Goal: Task Accomplishment & Management: Manage account settings

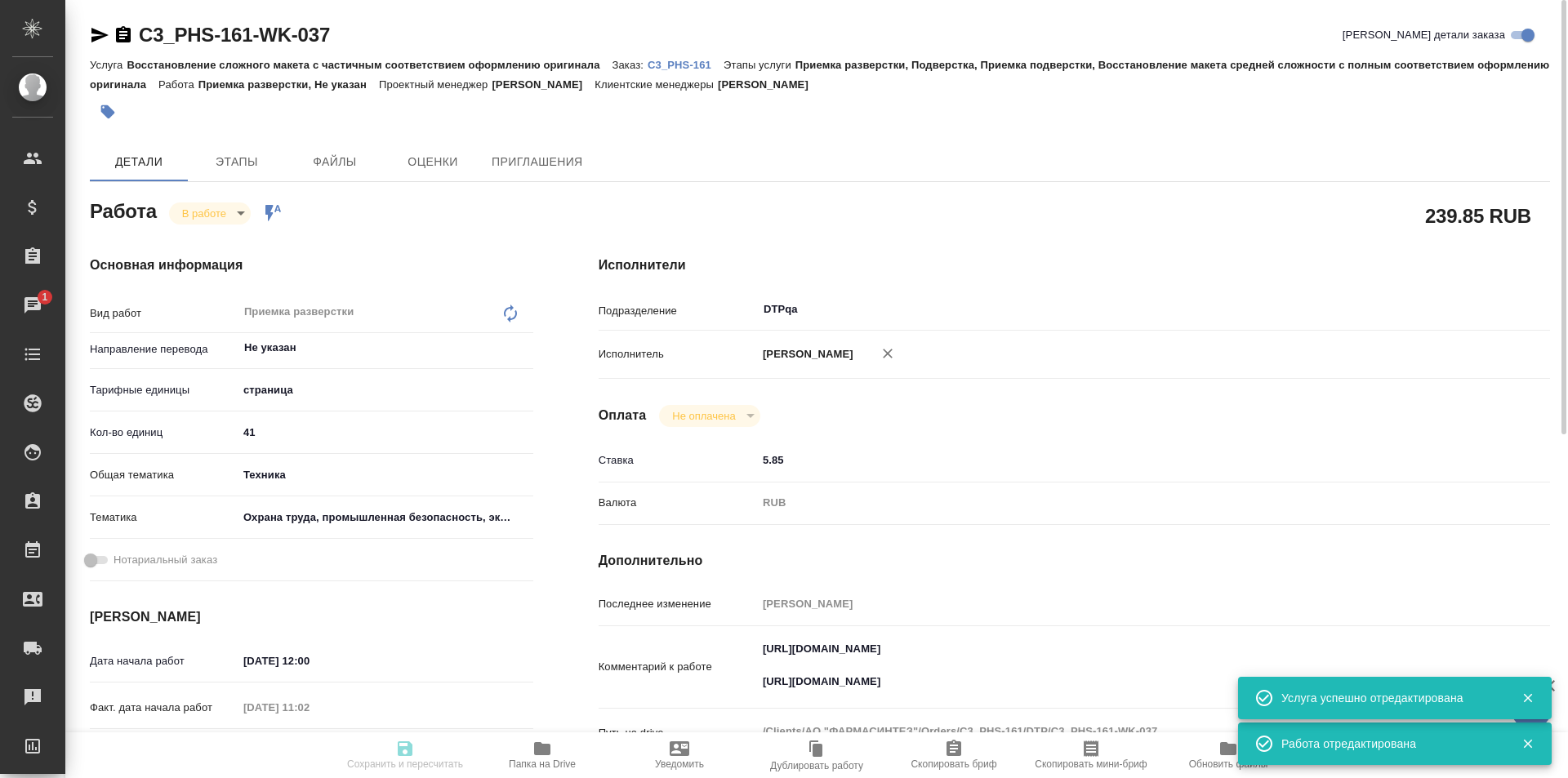
type textarea "x"
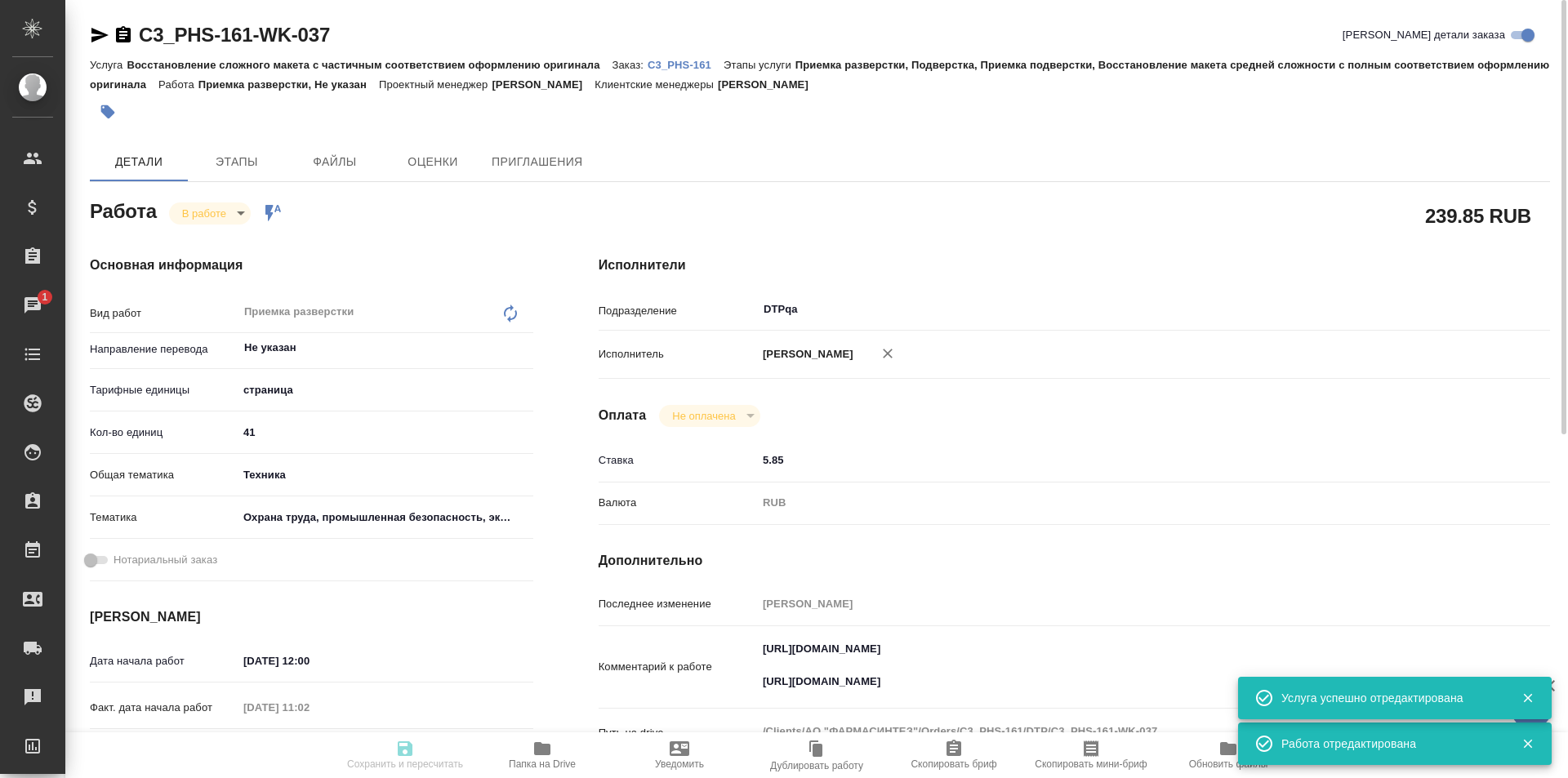
type textarea "x"
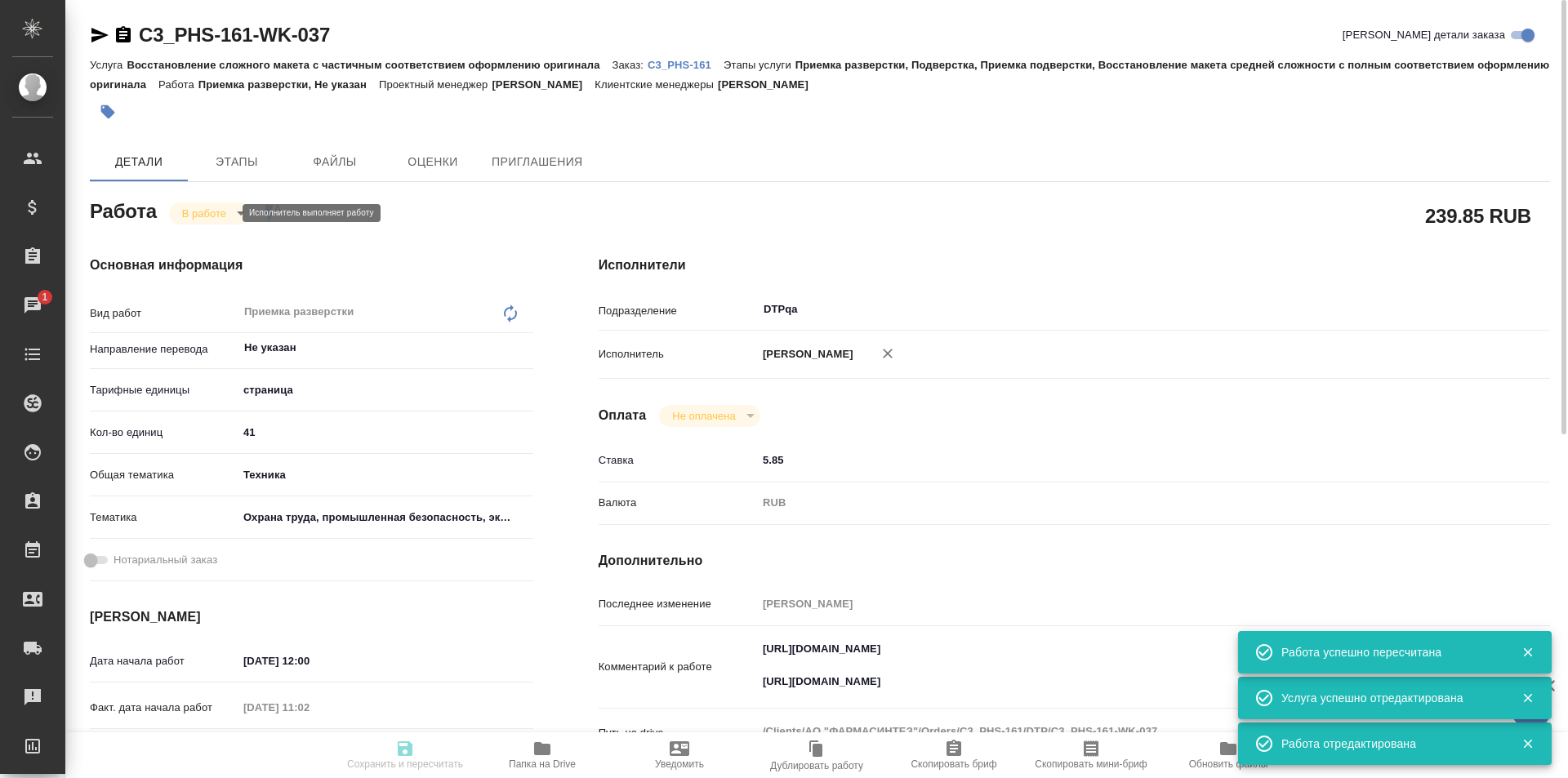
type input "inProgress"
type textarea "Приемка разверстки"
type textarea "x"
type input "Не указан"
type input "5a8b1489cc6b4906c91bfdb2"
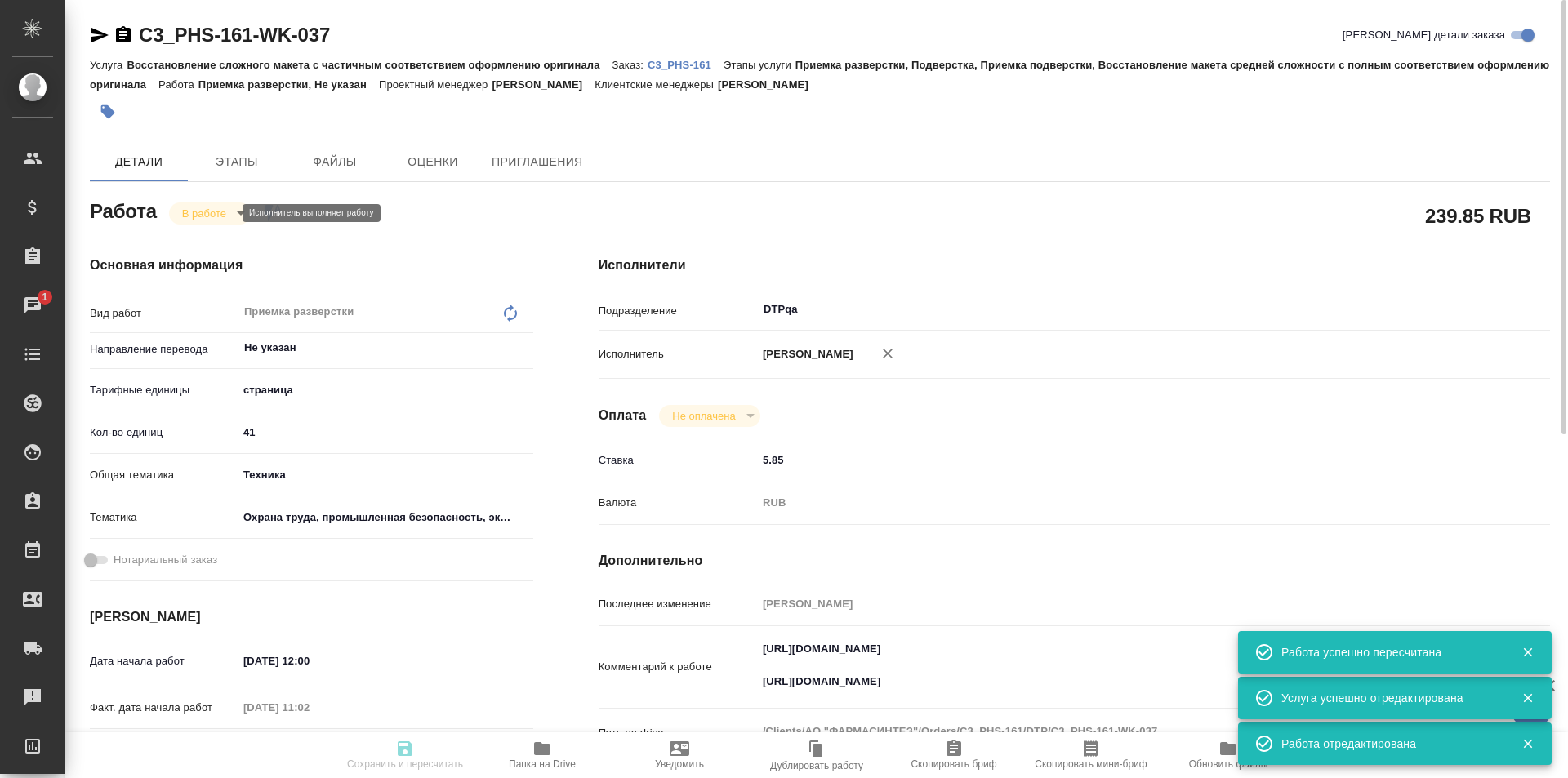
type input "41"
type input "tech"
type input "5f647205b73bc97568ca66b9"
type input "20.08.2025 12:00"
type input "20.08.2025 11:02"
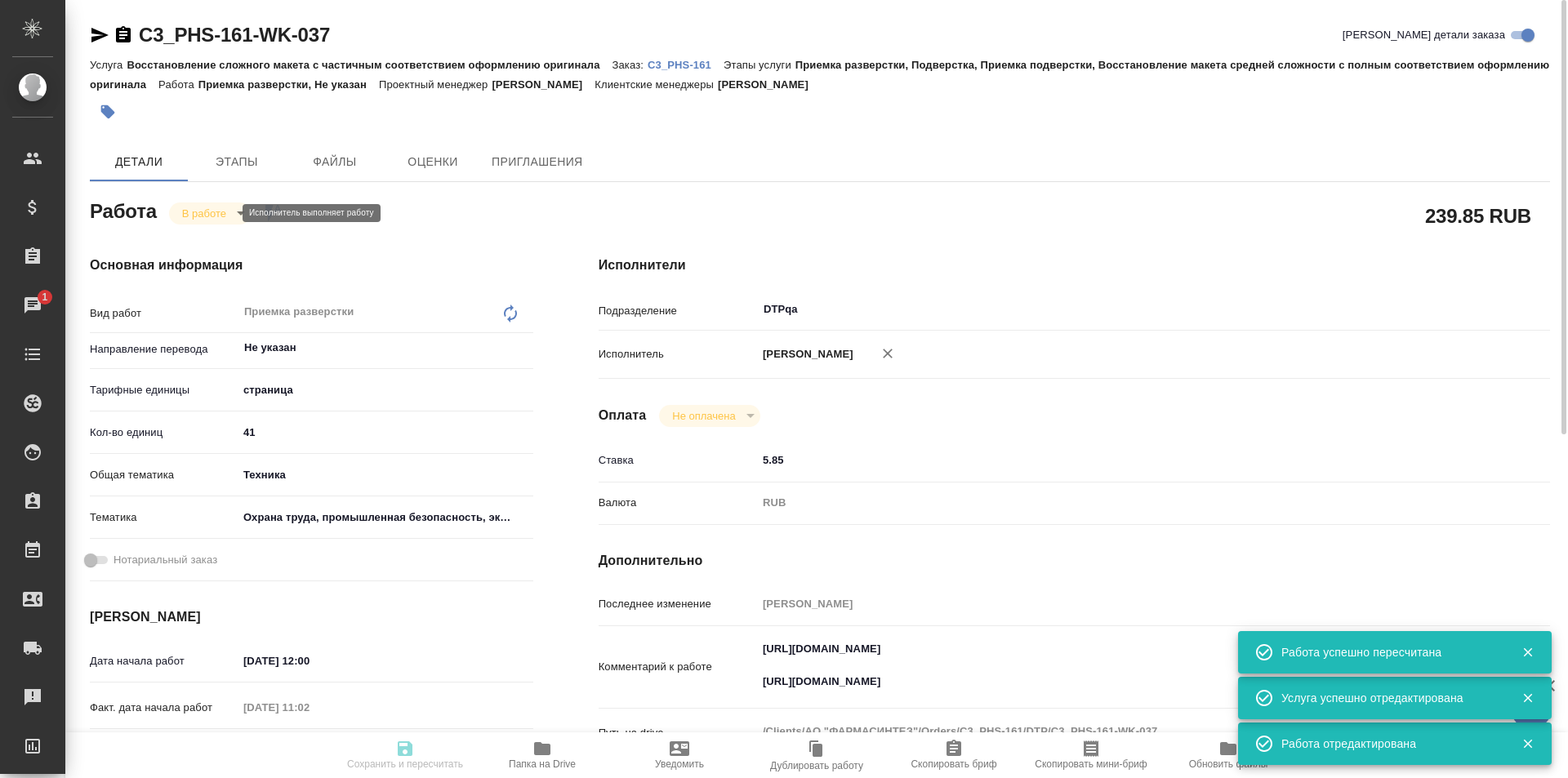
type input "20.08.2025 13:00"
type input "23.08.2025 18:00"
type input "DTPqa"
type input "notPayed"
type input "5.85"
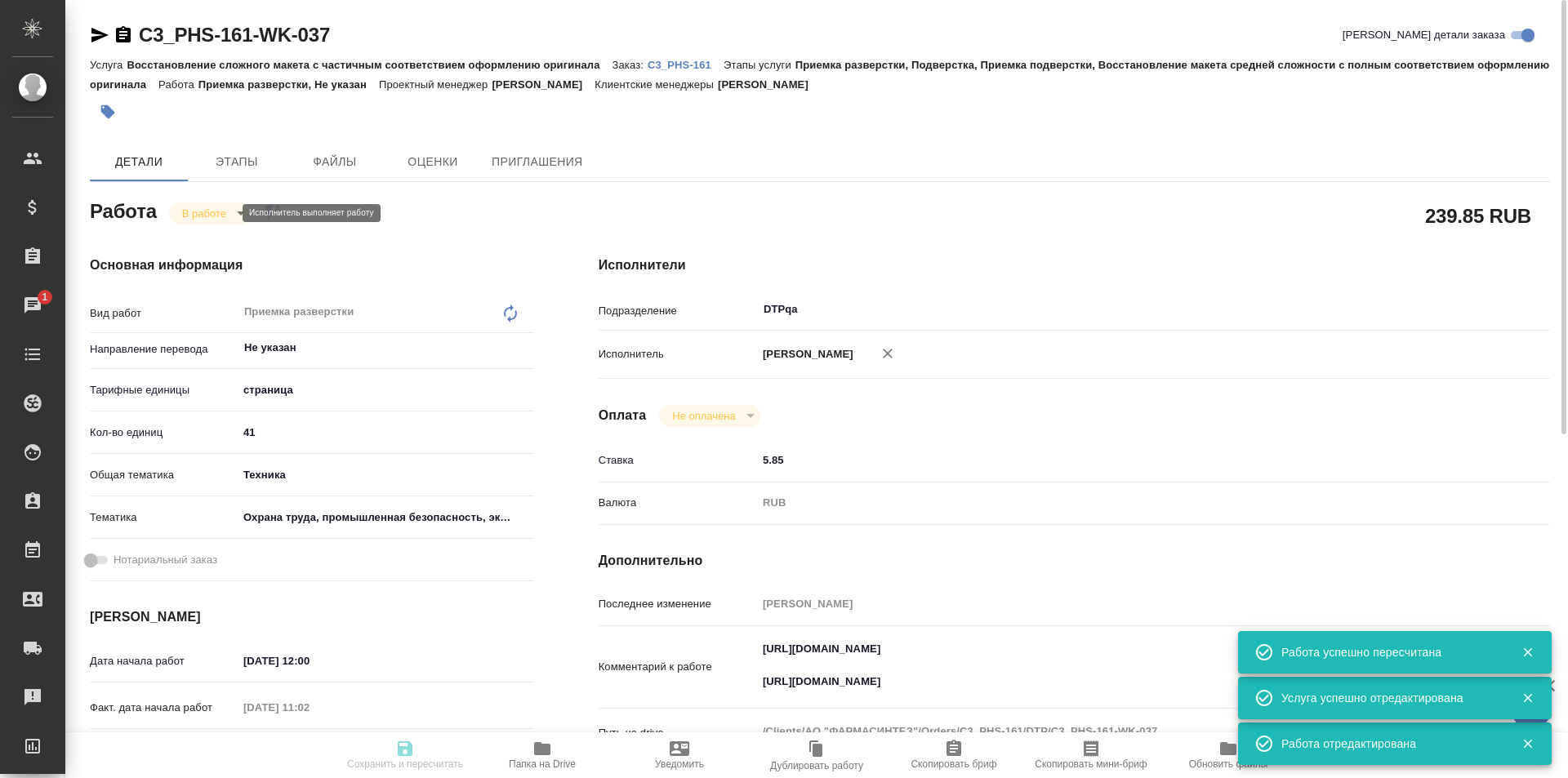
type input "RUB"
type input "Исмагилова Диана"
type textarea "https://tera.awatera.com/Work/68a34139434495147eb3e079/ https://drive.awatera.c…"
type textarea "x"
type textarea "/Clients/АО "ФАРМАСИНТЕЗ"/Orders/C3_PHS-161/DTP/C3_PHS-161-WK-037"
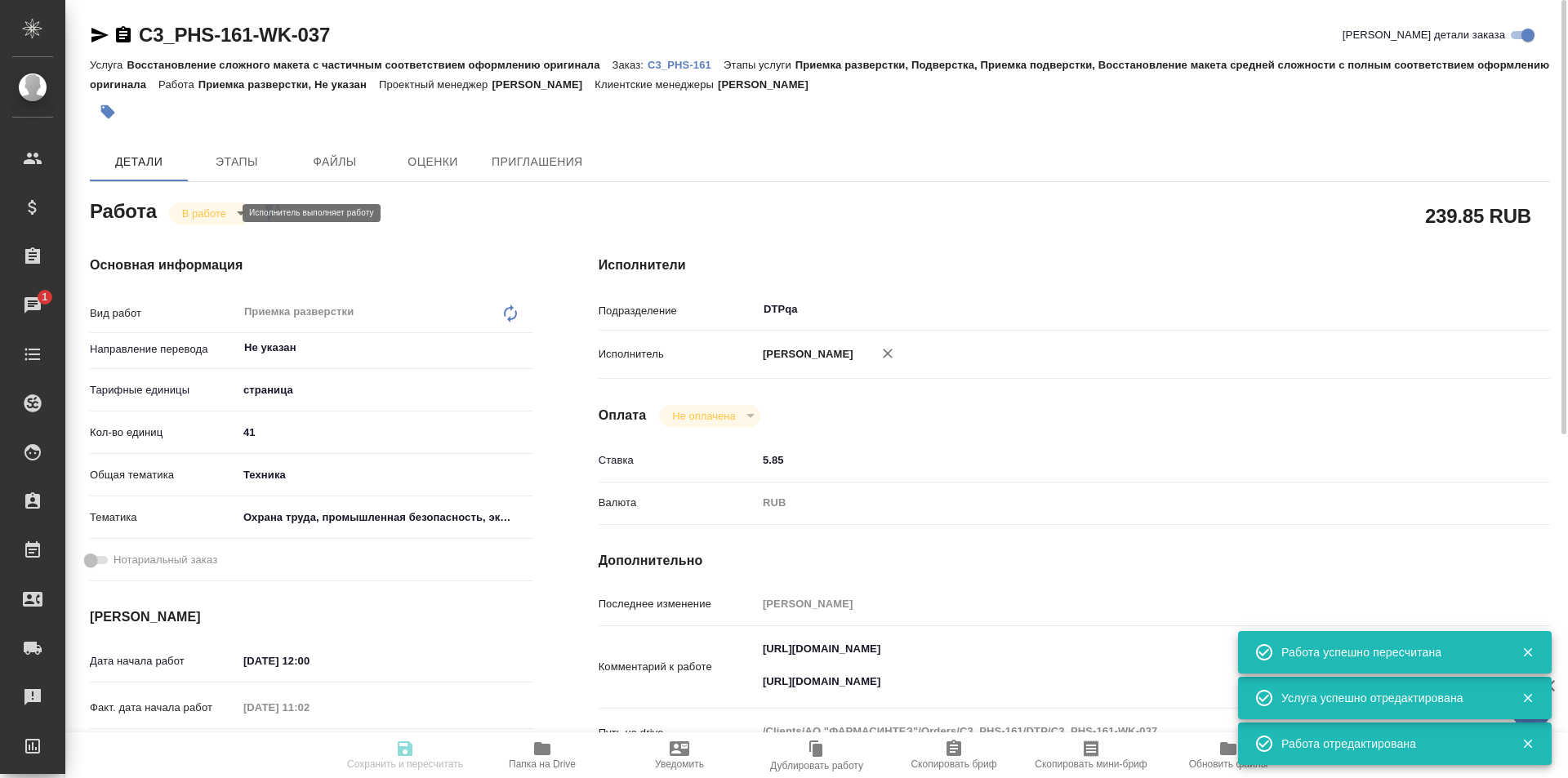
type textarea "x"
type input "C3_PHS-161"
type input "Восстановление сложного макета с частичным соответствием оформлению оригинала"
type input "Приемка разверстки, Подверстка, Приемка подверстки, Восстановление макета средн…"
type input "Никитина Татьяна"
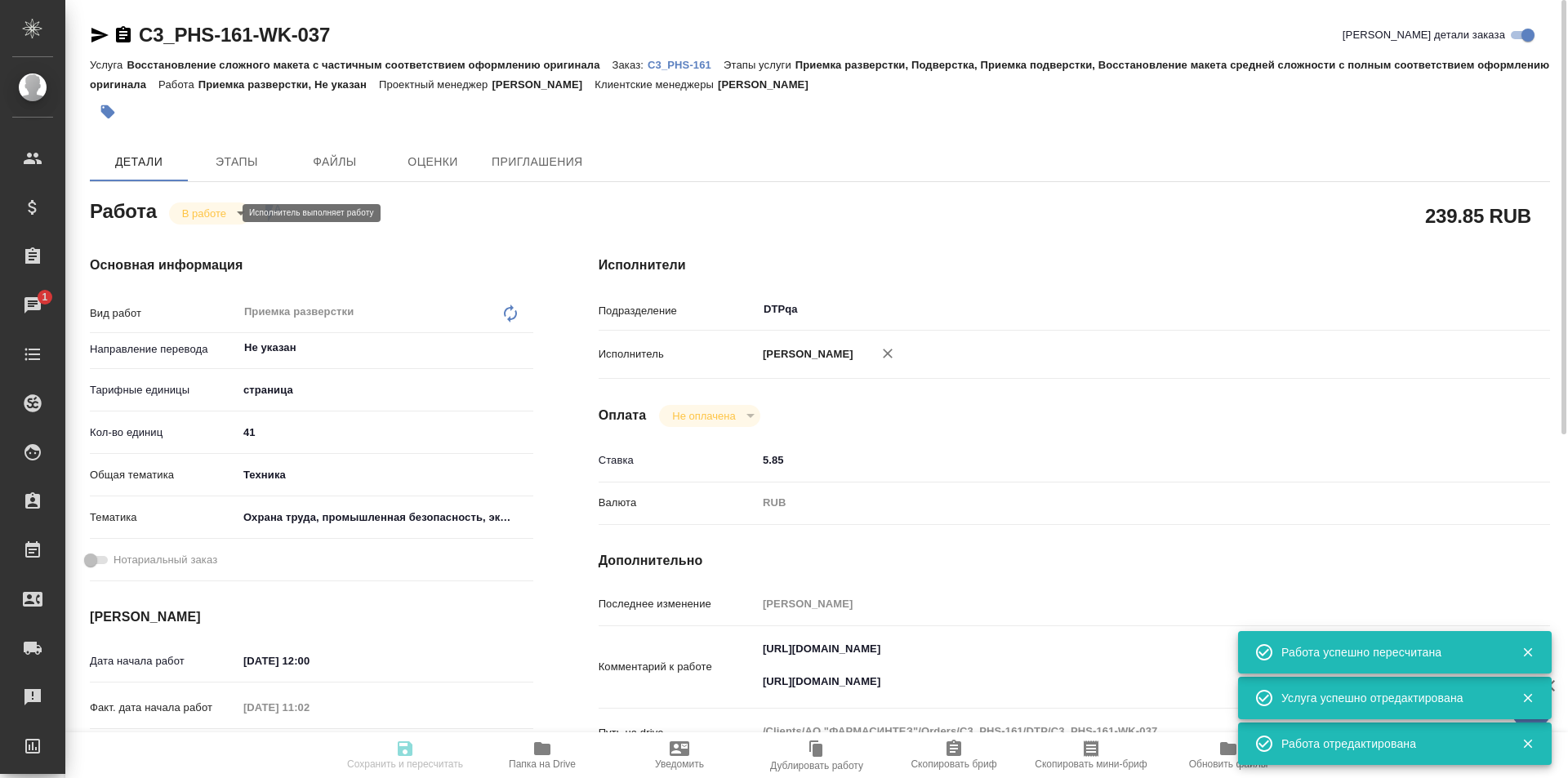
type input "[PERSON_NAME]"
type input "/Clients/АО "ФАРМАСИНТЕЗ"/Orders/C3_PHS-161"
type textarea "x"
type textarea "ссылка на ск, создала единый проект на два языка, тера не делает его прицепить …"
type textarea "x"
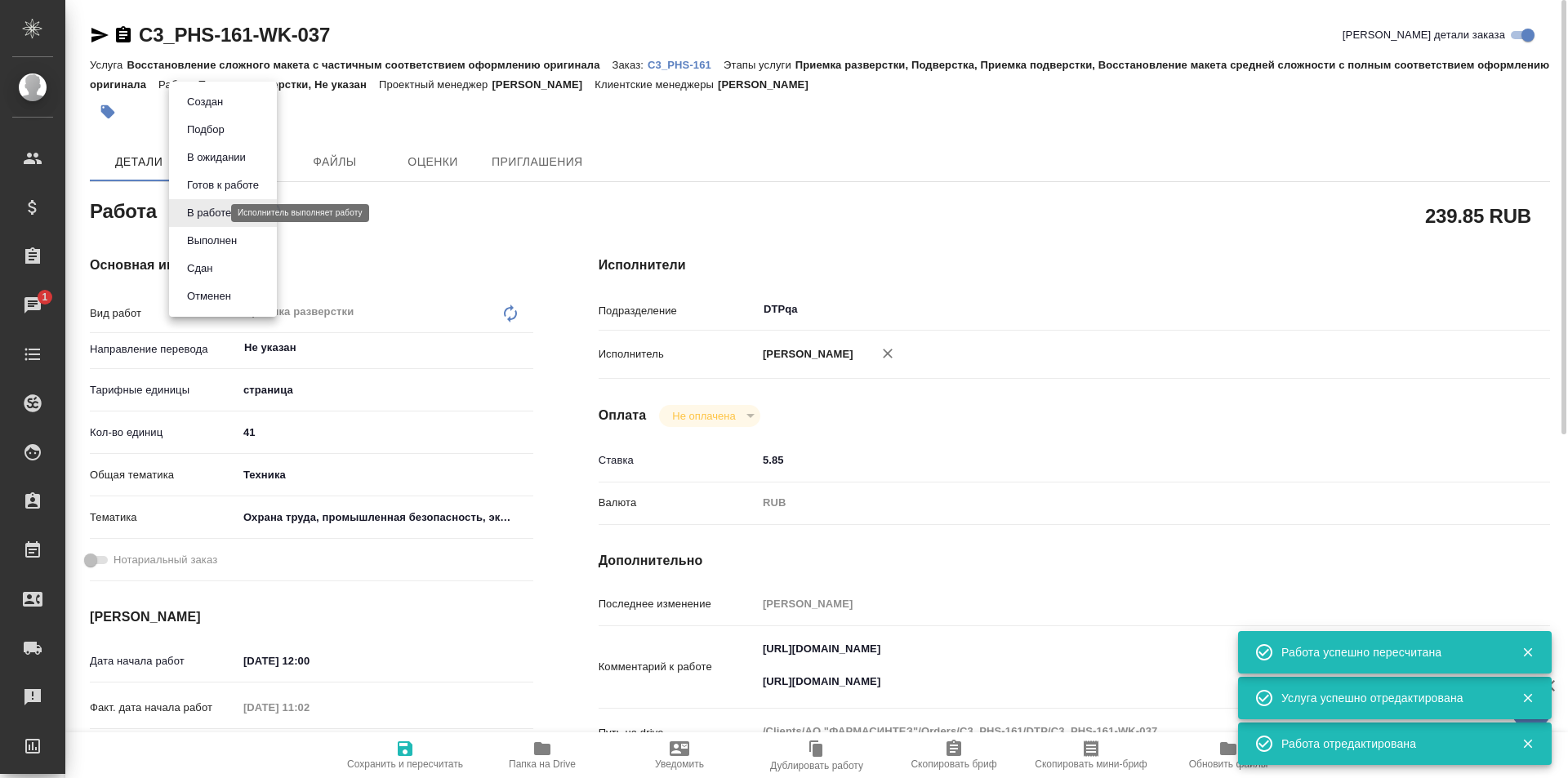
click at [213, 207] on body "🙏 .cls-1 fill:#fff; AWATERA Ismagilova Diana Клиенты Спецификации Заказы 1 Чаты…" at bounding box center [784, 389] width 1568 height 778
type textarea "x"
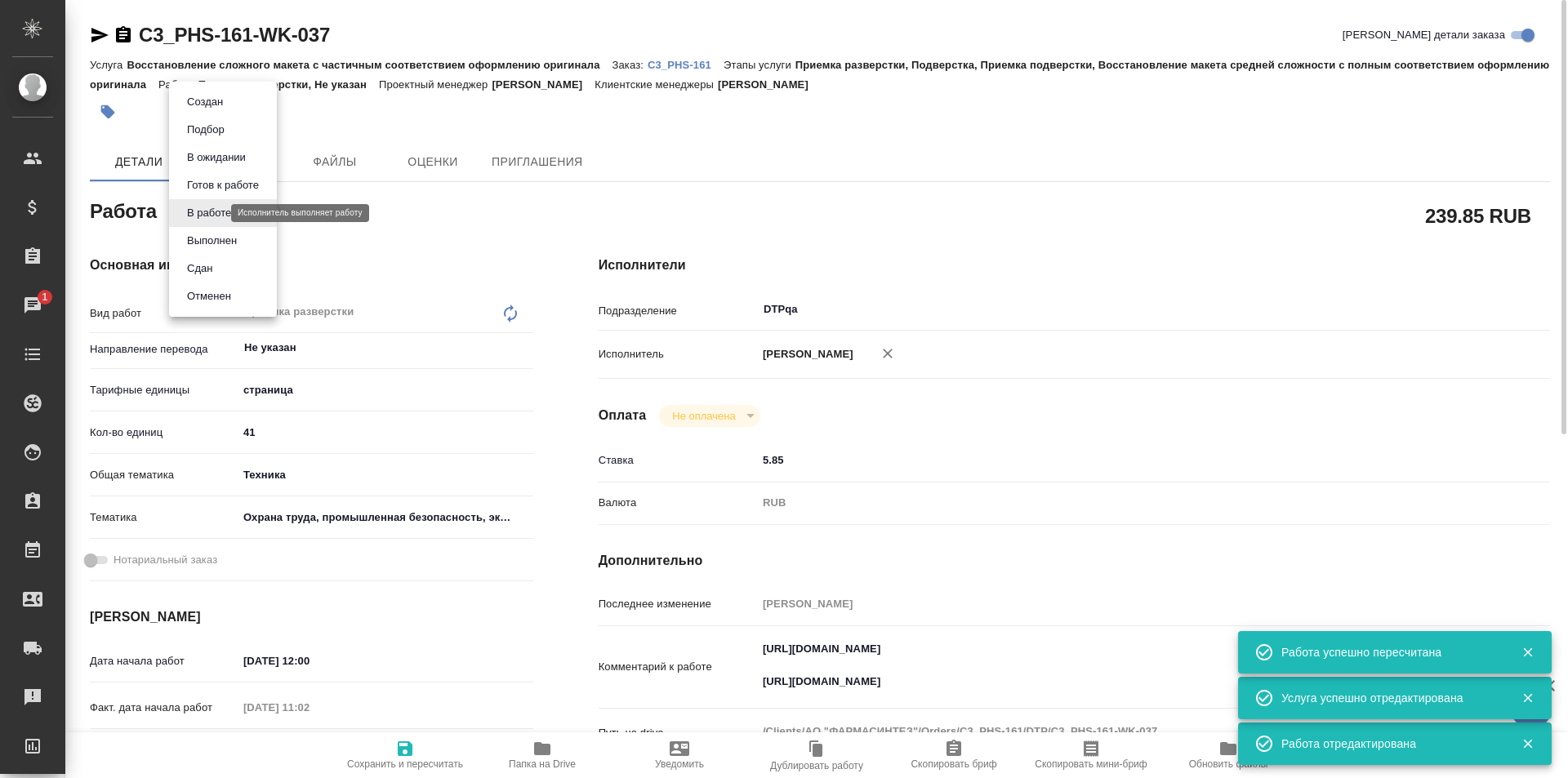
type textarea "x"
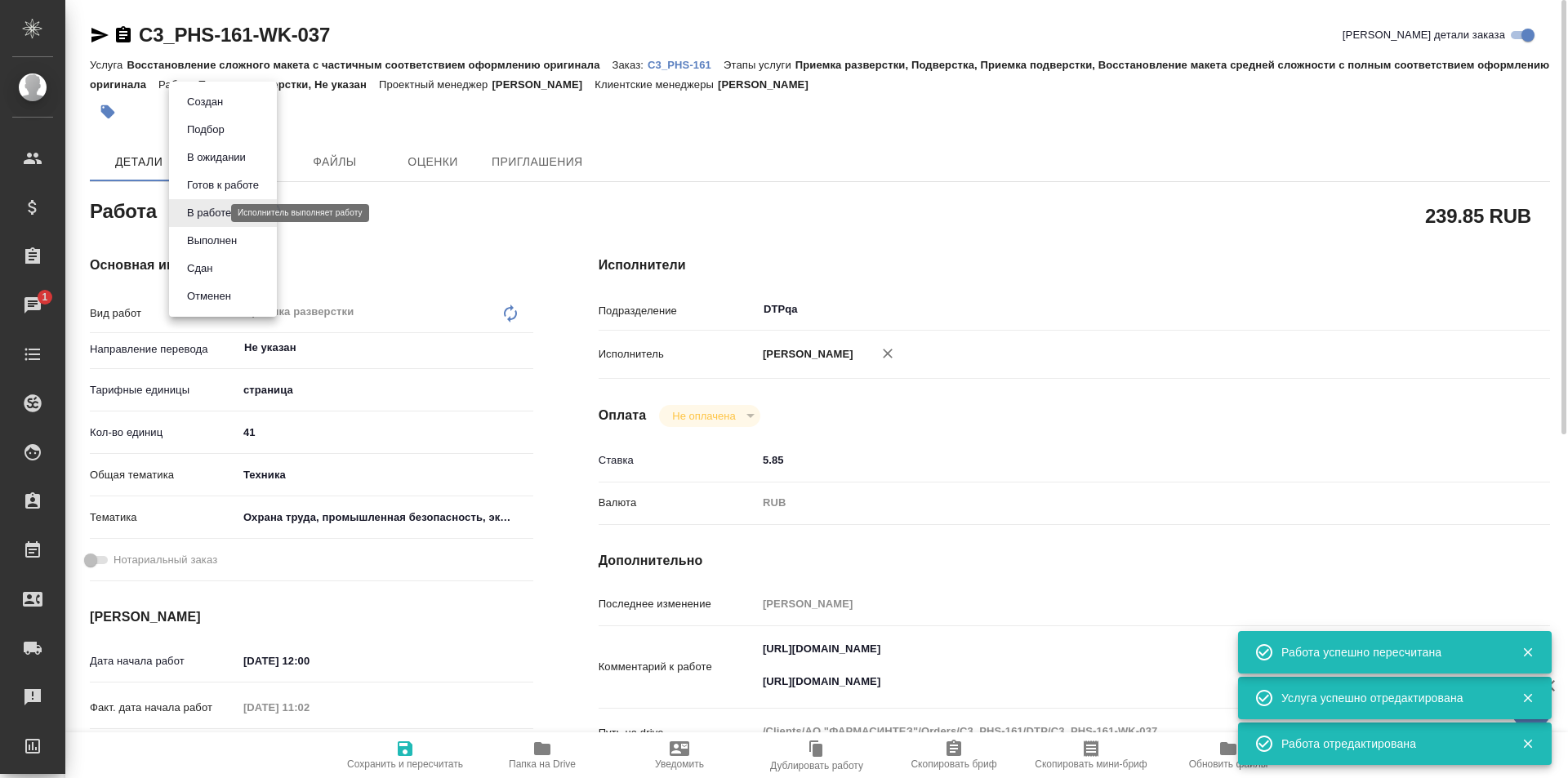
type textarea "x"
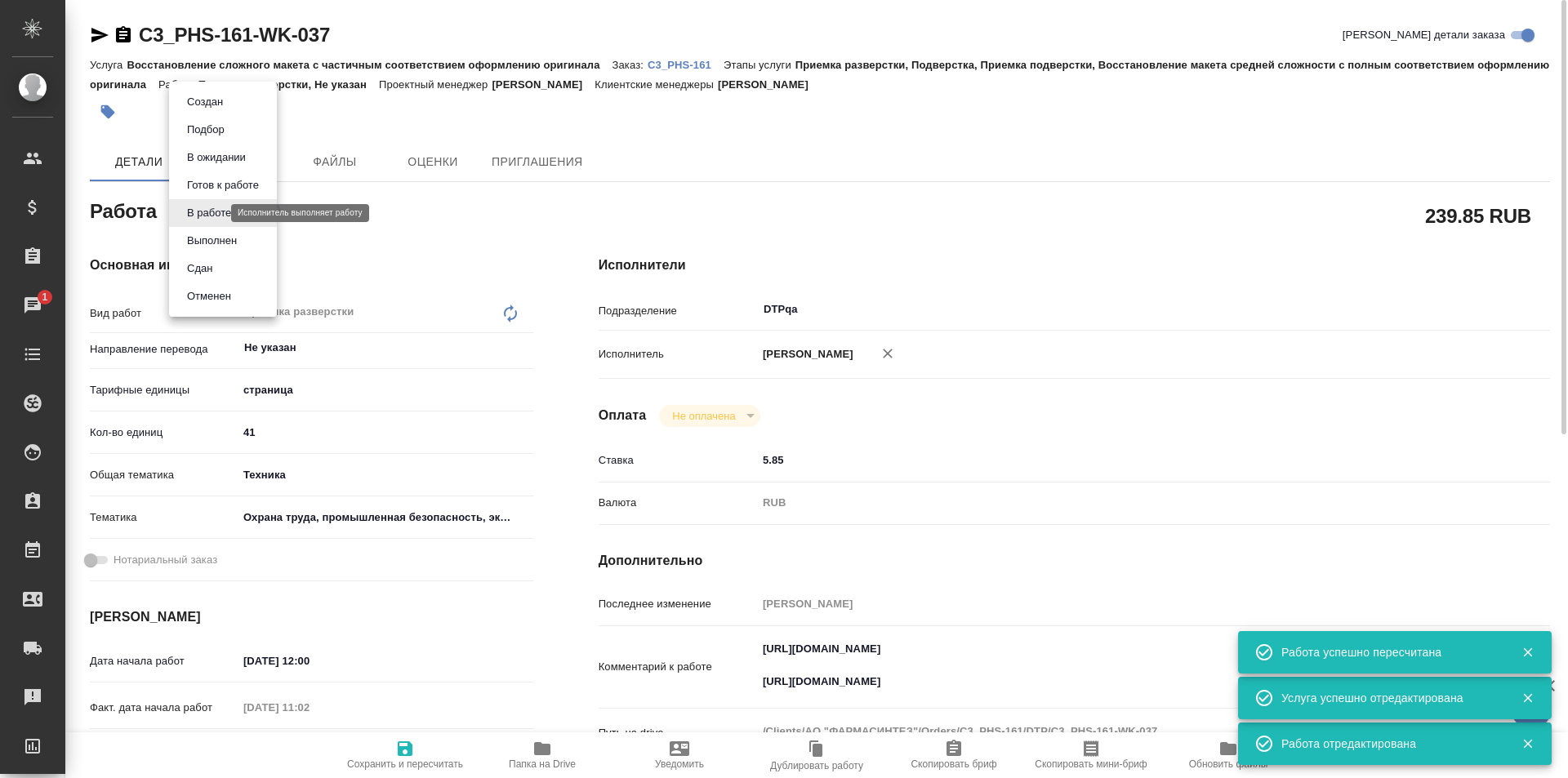
type textarea "x"
click at [216, 244] on button "Выполнен" at bounding box center [212, 240] width 60 height 18
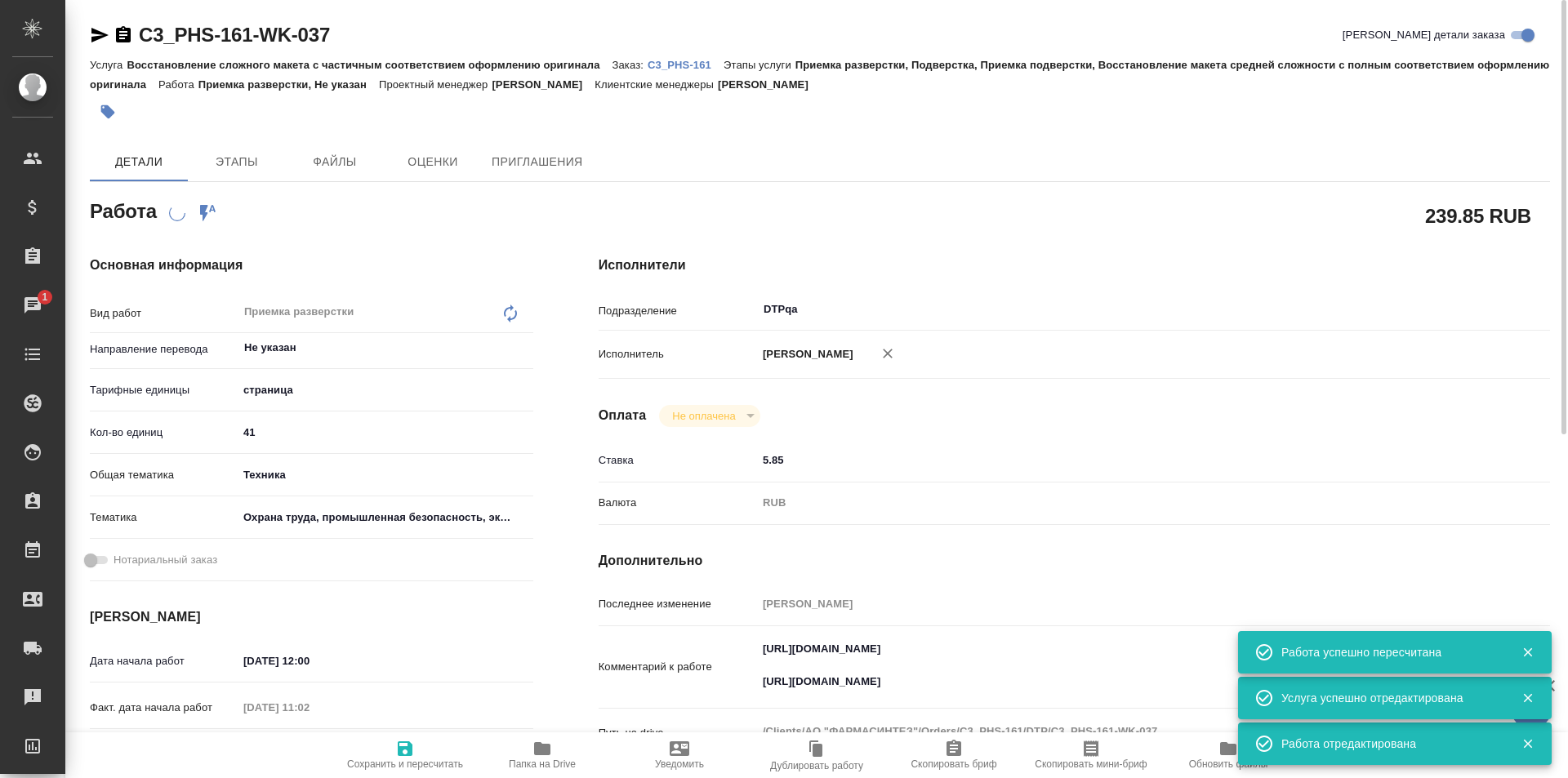
type textarea "x"
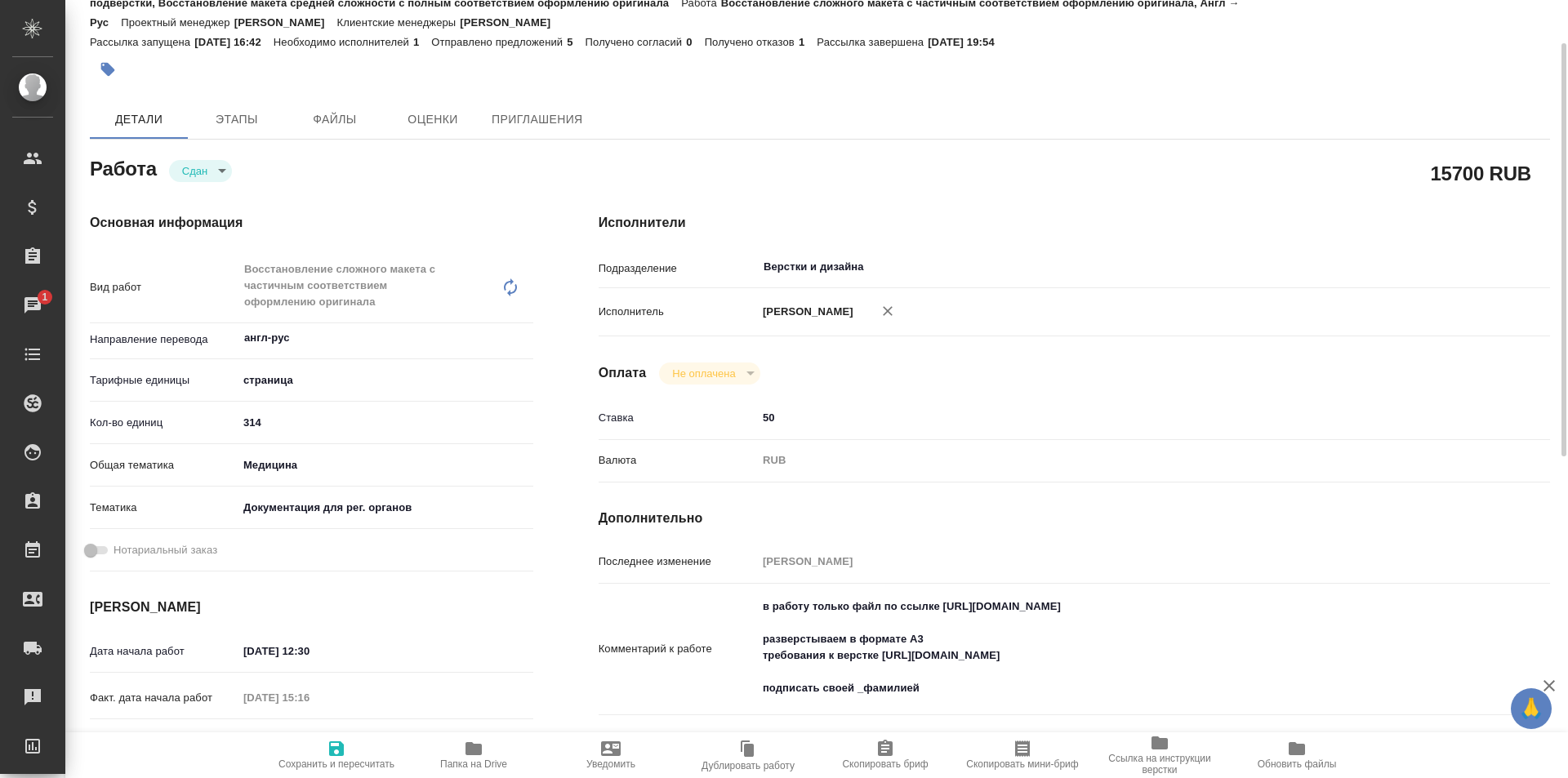
click at [470, 753] on icon "button" at bounding box center [473, 749] width 16 height 13
